Goal: Task Accomplishment & Management: Use online tool/utility

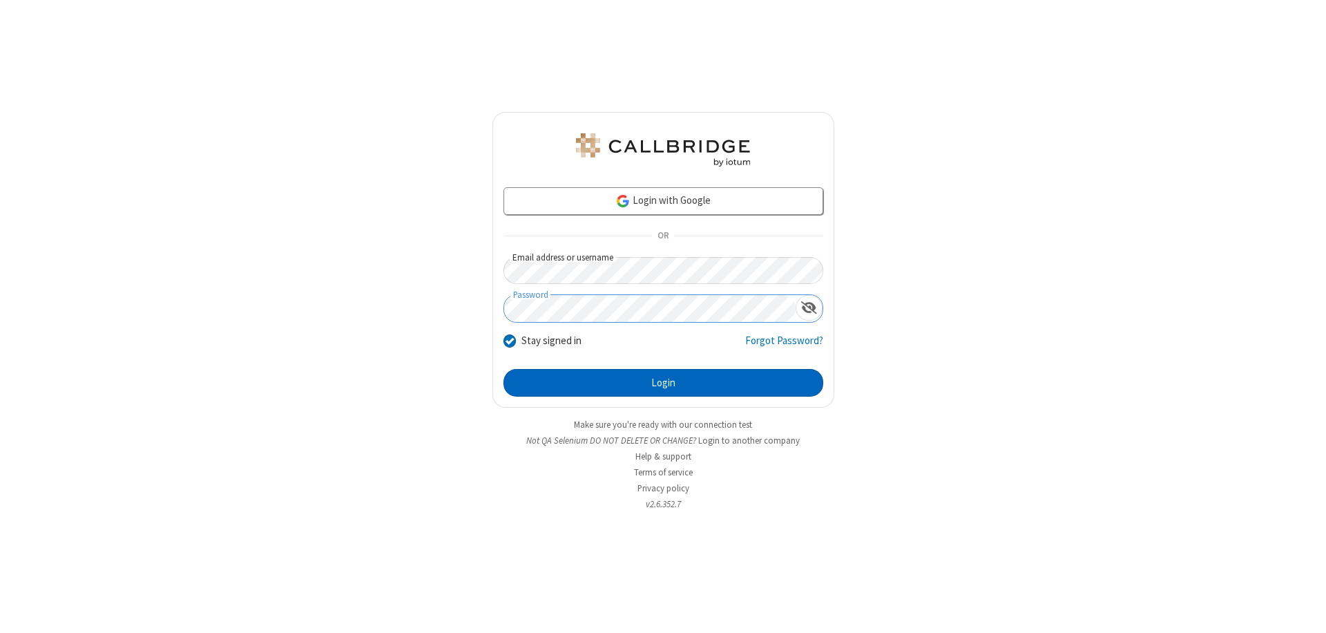
click at [663, 383] on button "Login" at bounding box center [664, 383] width 320 height 28
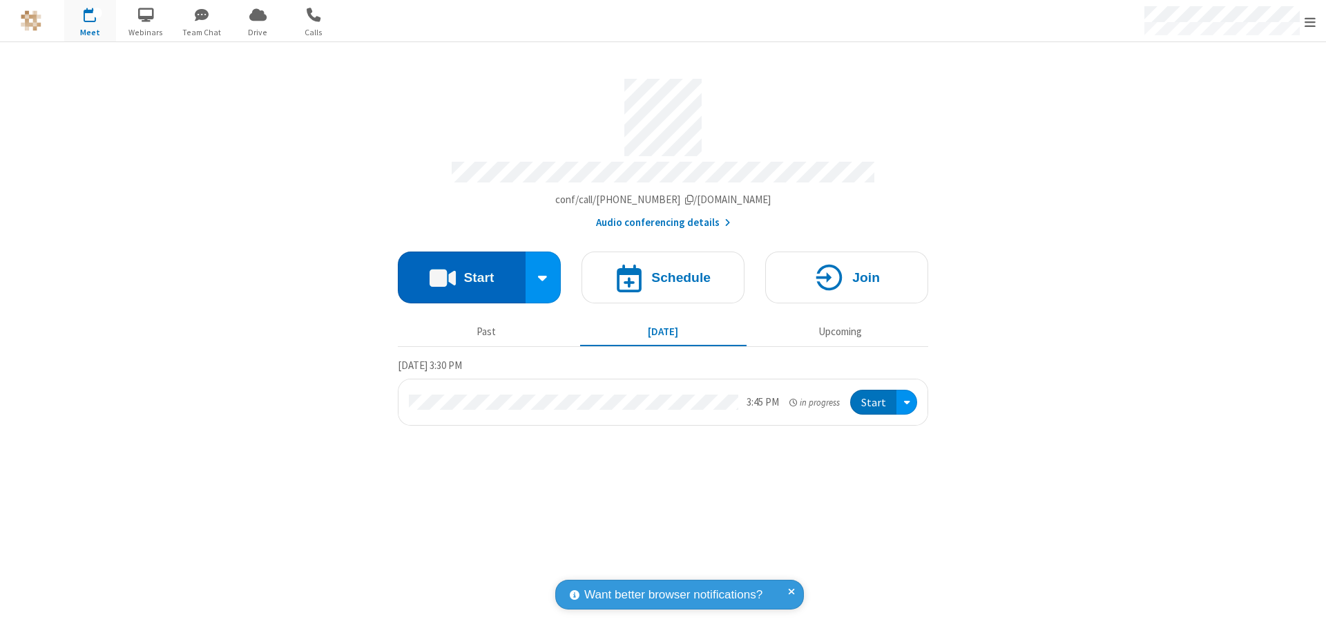
click at [461, 271] on button "Start" at bounding box center [462, 277] width 128 height 52
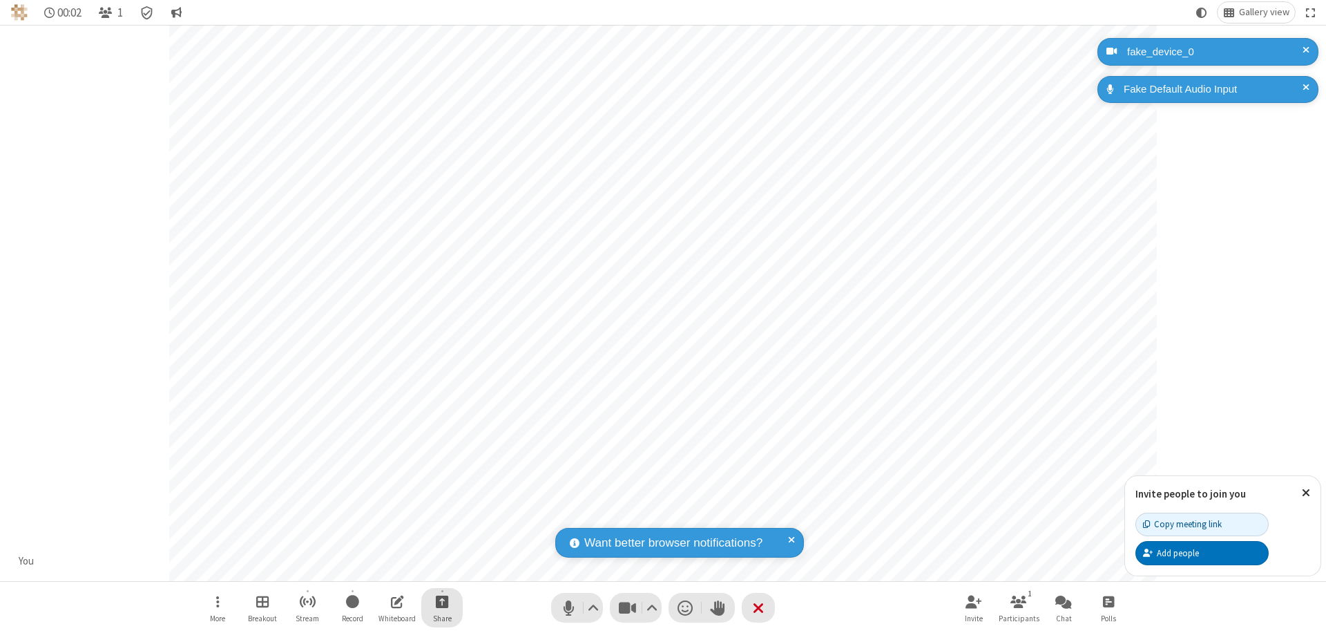
click at [442, 601] on span "Start sharing" at bounding box center [442, 601] width 13 height 17
click at [386, 568] on span "Share my screen" at bounding box center [386, 569] width 16 height 12
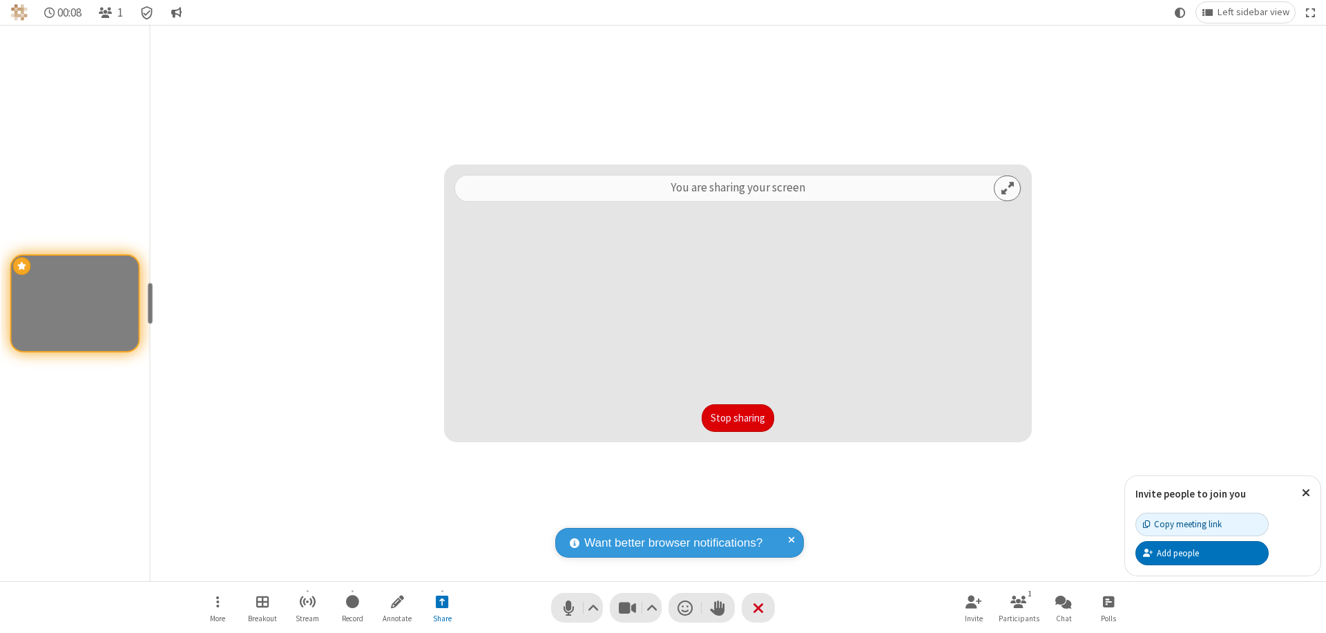
click at [738, 418] on button "Stop sharing" at bounding box center [738, 418] width 73 height 28
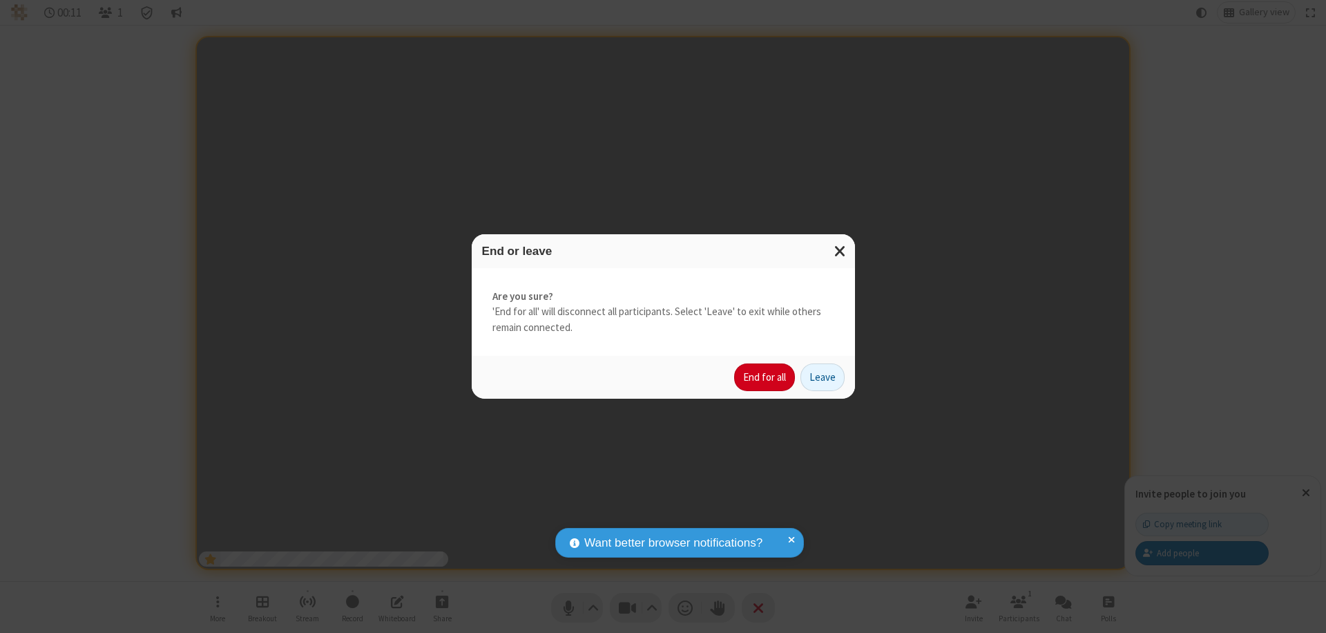
click at [765, 377] on button "End for all" at bounding box center [764, 377] width 61 height 28
